Goal: Information Seeking & Learning: Find specific fact

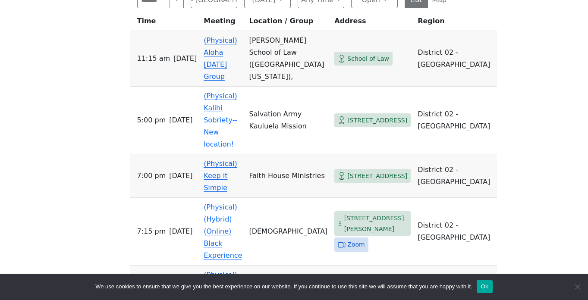
scroll to position [621, 0]
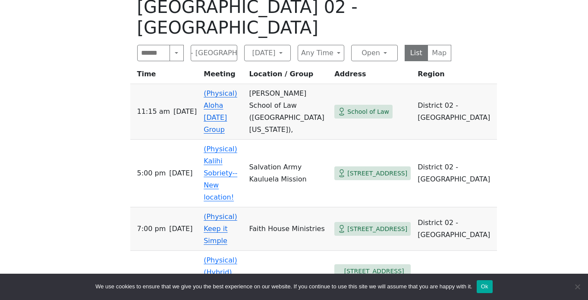
scroll to position [496, 0]
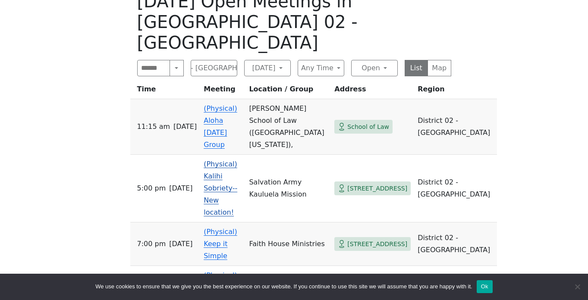
click at [365, 183] on span "[STREET_ADDRESS]" at bounding box center [377, 188] width 60 height 11
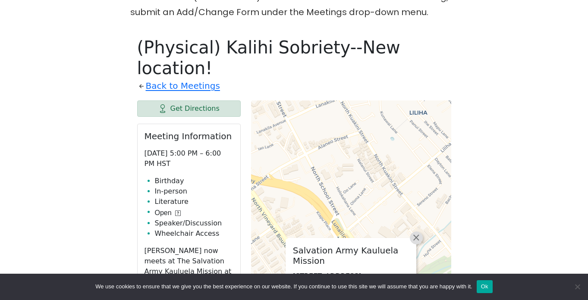
click at [418, 232] on span "×" at bounding box center [416, 237] width 9 height 10
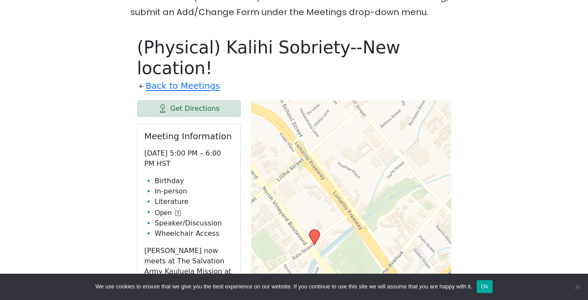
drag, startPoint x: 418, startPoint y: 178, endPoint x: 382, endPoint y: 99, distance: 86.6
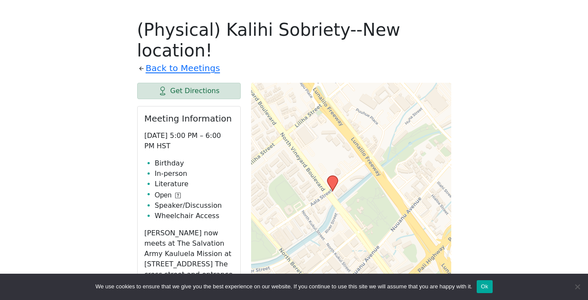
scroll to position [467, 0]
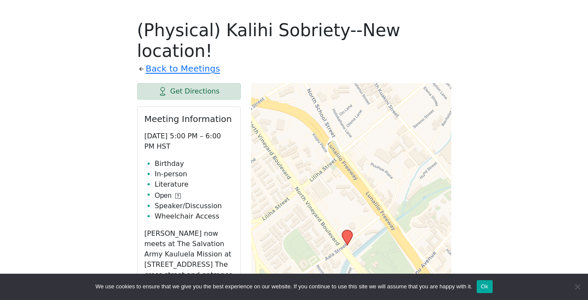
drag, startPoint x: 310, startPoint y: 138, endPoint x: 322, endPoint y: 193, distance: 56.2
click at [322, 191] on div "Leaflet | © OpenStreetMap contributors © CARTO" at bounding box center [351, 298] width 200 height 431
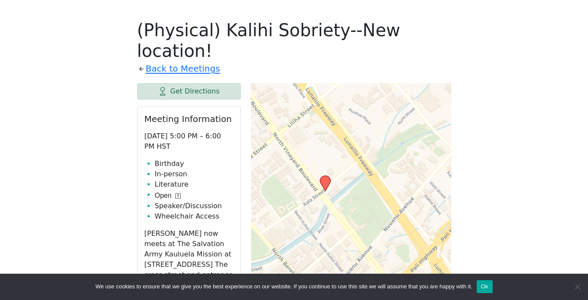
drag, startPoint x: 391, startPoint y: 141, endPoint x: 369, endPoint y: 86, distance: 59.0
click at [369, 86] on div "Leaflet | © OpenStreetMap contributors © CARTO" at bounding box center [351, 298] width 200 height 431
click at [350, 154] on div "Leaflet | © OpenStreetMap contributors © CARTO" at bounding box center [351, 298] width 200 height 431
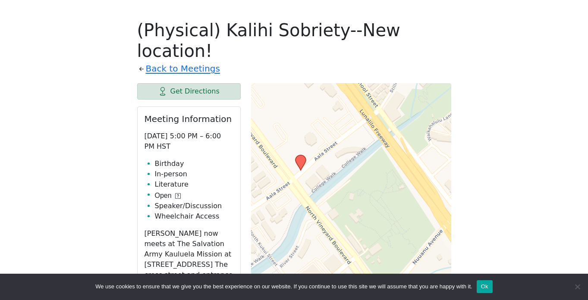
click at [323, 102] on div "Leaflet | © OpenStreetMap contributors © CARTO" at bounding box center [351, 298] width 200 height 431
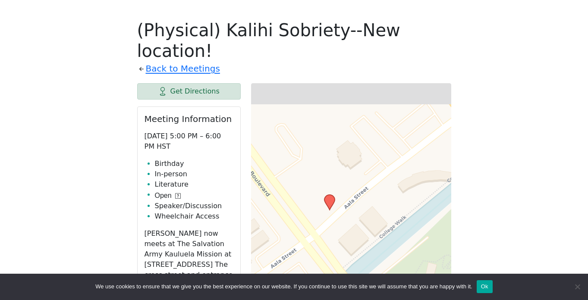
drag, startPoint x: 310, startPoint y: 138, endPoint x: 364, endPoint y: 170, distance: 62.7
click at [364, 170] on div "Leaflet | © OpenStreetMap contributors © CARTO" at bounding box center [351, 298] width 200 height 431
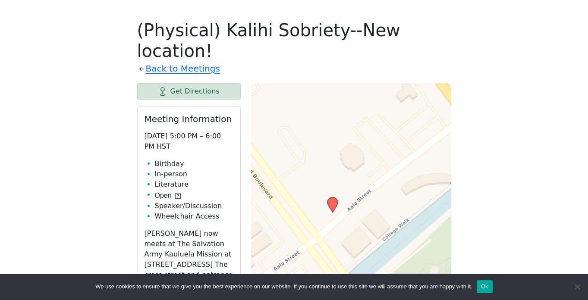
click at [364, 170] on div "Leaflet | © OpenStreetMap contributors © CARTO" at bounding box center [351, 298] width 200 height 431
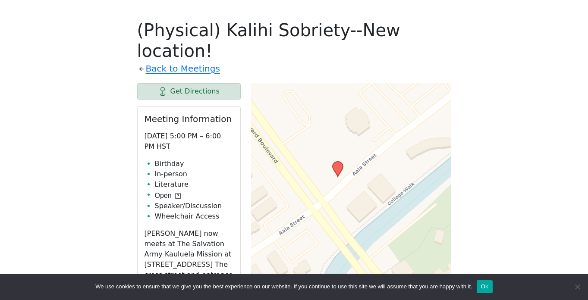
drag, startPoint x: 354, startPoint y: 106, endPoint x: 365, endPoint y: 45, distance: 61.8
click at [366, 83] on div "Leaflet | © OpenStreetMap contributors © CARTO" at bounding box center [351, 298] width 200 height 431
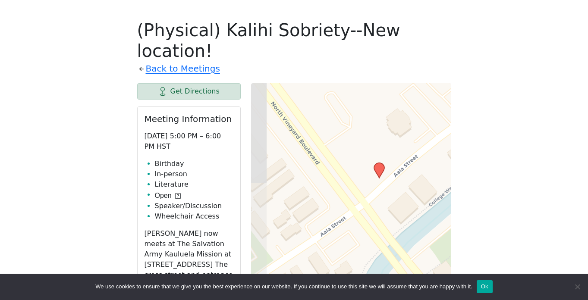
drag, startPoint x: 377, startPoint y: 213, endPoint x: 428, endPoint y: 226, distance: 52.0
click at [428, 226] on div "Leaflet | © OpenStreetMap contributors © CARTO" at bounding box center [351, 298] width 200 height 431
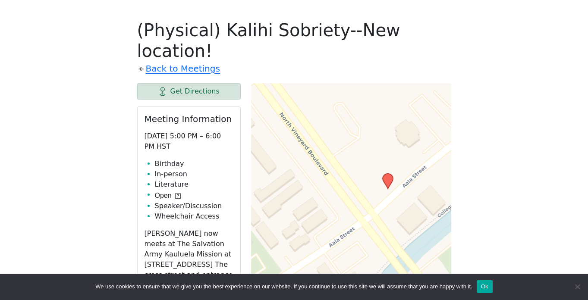
scroll to position [496, 0]
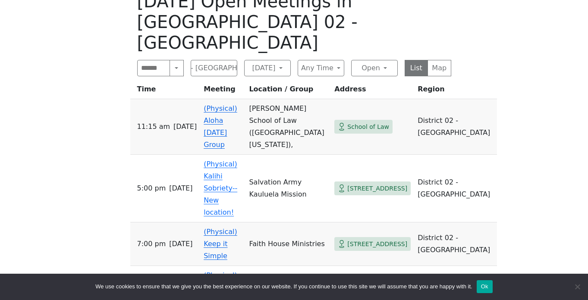
click at [71, 102] on div "The Pioneer Group (Tues, 6:30, inside the Women’s Bld. at Central Union Church)…" at bounding box center [293, 66] width 529 height 641
click at [531, 75] on div "The Pioneer Group (Tues, 6:30, inside the Women’s Bld. at Central Union Church)…" at bounding box center [293, 66] width 529 height 641
click at [518, 90] on div "The Pioneer Group (Tues, 6:30, inside the Women’s Bld. at Central Union Church)…" at bounding box center [293, 66] width 529 height 641
click at [94, 91] on div "The Pioneer Group (Tues, 6:30, inside the Women’s Bld. at Central Union Church)…" at bounding box center [293, 66] width 529 height 641
